Goal: Complete application form

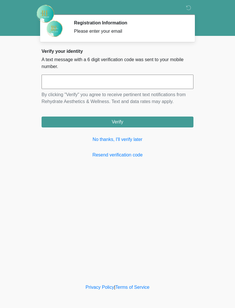
click at [130, 78] on input "text" at bounding box center [118, 82] width 152 height 14
type input "******"
click at [129, 125] on button "Verify" at bounding box center [118, 121] width 152 height 11
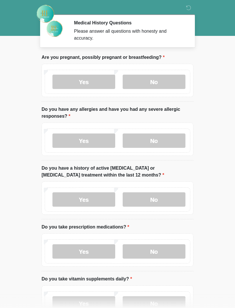
click at [155, 88] on label "No" at bounding box center [154, 82] width 63 height 14
click at [167, 151] on div "Yes No" at bounding box center [118, 141] width 146 height 24
click at [145, 142] on label "No" at bounding box center [154, 140] width 63 height 14
click at [164, 201] on label "No" at bounding box center [154, 199] width 63 height 14
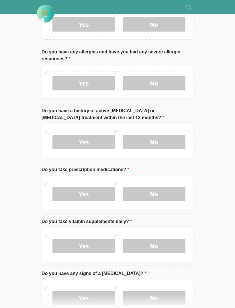
scroll to position [57, 0]
click at [166, 193] on label "No" at bounding box center [154, 194] width 63 height 14
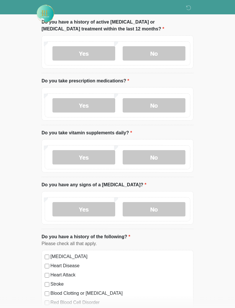
scroll to position [145, 0]
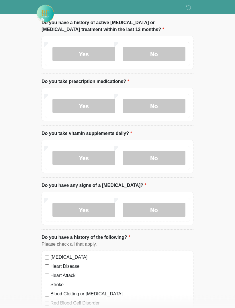
click at [169, 151] on label "No" at bounding box center [154, 158] width 63 height 14
click at [162, 213] on label "No" at bounding box center [154, 210] width 63 height 14
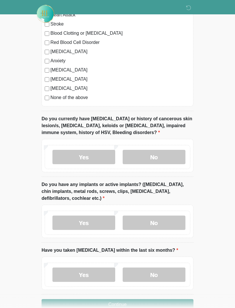
scroll to position [419, 0]
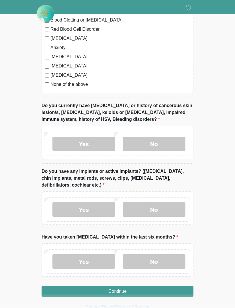
click at [179, 134] on div "Yes No" at bounding box center [118, 144] width 146 height 24
click at [164, 137] on label "No" at bounding box center [154, 144] width 63 height 14
click at [162, 205] on label "No" at bounding box center [154, 209] width 63 height 14
click at [164, 258] on label "No" at bounding box center [154, 261] width 63 height 14
click at [143, 293] on button "Continue" at bounding box center [118, 291] width 152 height 11
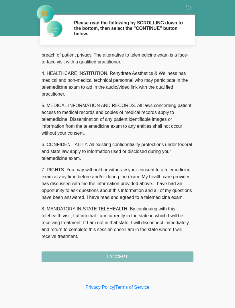
scroll to position [147, 0]
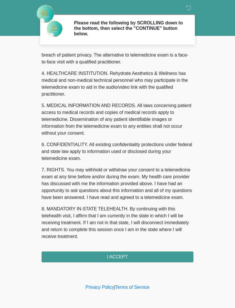
click at [148, 254] on button "I ACCEPT" at bounding box center [118, 256] width 152 height 11
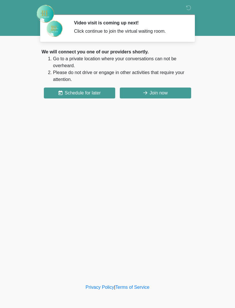
click at [164, 90] on button "Join now" at bounding box center [155, 93] width 71 height 11
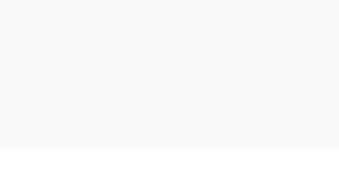
scroll to position [2, 0]
